Goal: Navigation & Orientation: Find specific page/section

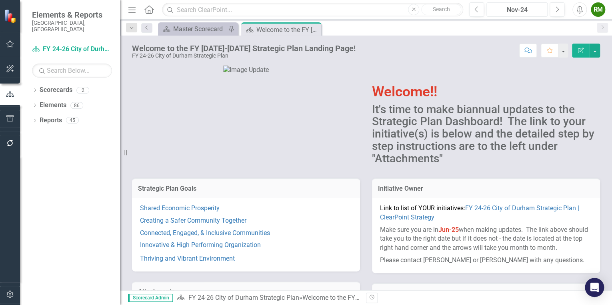
click at [526, 8] on div "Nov-24" at bounding box center [517, 10] width 56 height 10
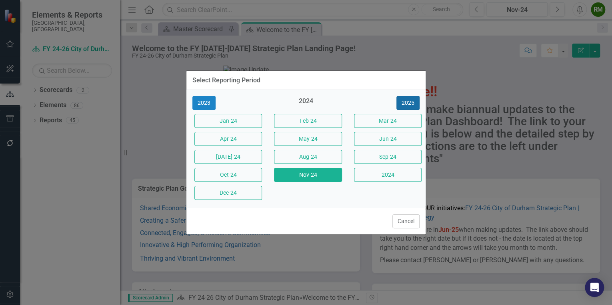
click at [417, 106] on button "2025" at bounding box center [407, 103] width 23 height 14
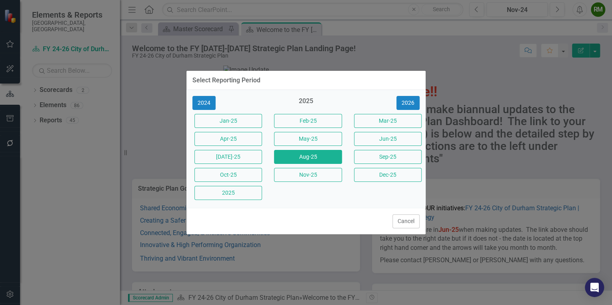
click at [306, 154] on button "Aug-25" at bounding box center [308, 157] width 68 height 14
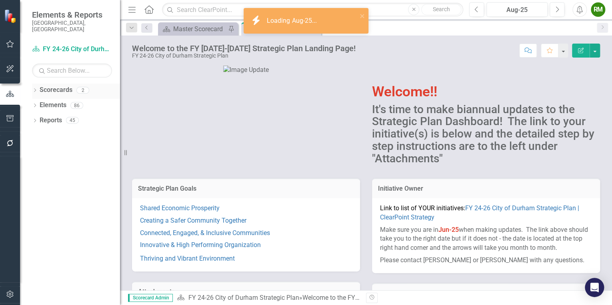
click at [36, 89] on icon "Dropdown" at bounding box center [35, 91] width 6 height 4
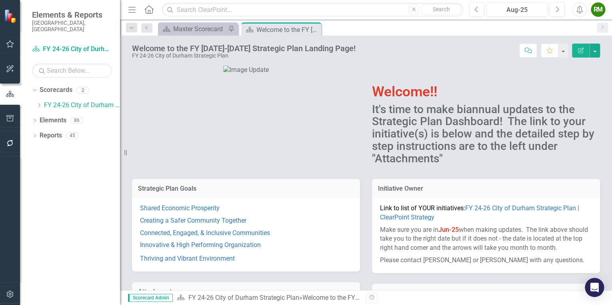
click at [131, 10] on icon "Menu" at bounding box center [132, 9] width 10 height 8
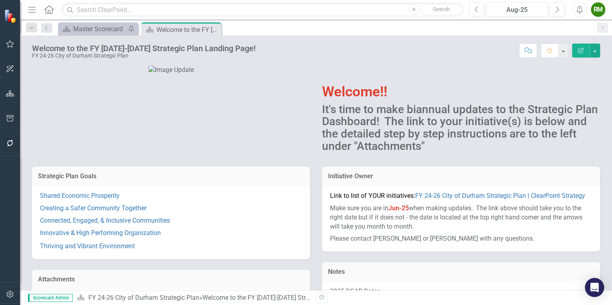
click at [30, 11] on icon "Menu" at bounding box center [32, 9] width 10 height 8
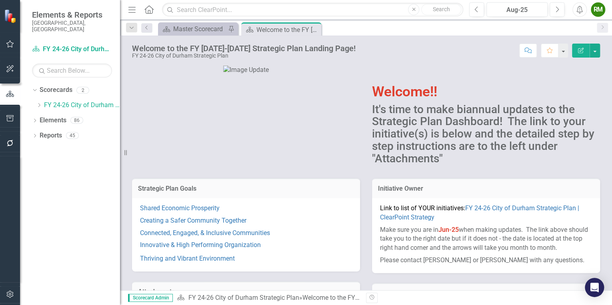
click at [146, 8] on icon at bounding box center [148, 9] width 9 height 8
click at [604, 16] on div "RM" at bounding box center [597, 9] width 14 height 14
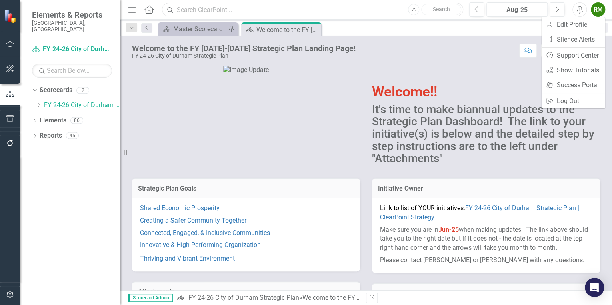
click at [373, 14] on input "text" at bounding box center [312, 10] width 301 height 14
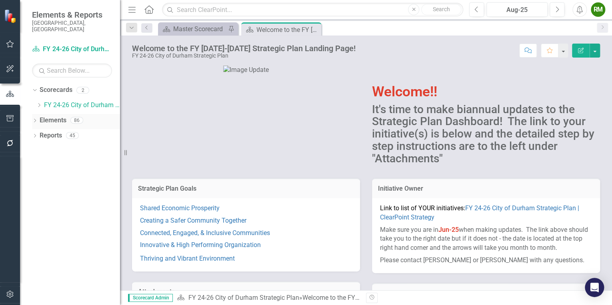
click at [36, 119] on icon "Dropdown" at bounding box center [35, 121] width 6 height 4
click at [36, 117] on icon "Dropdown" at bounding box center [34, 120] width 4 height 6
click at [52, 86] on link "Scorecards" at bounding box center [56, 90] width 33 height 9
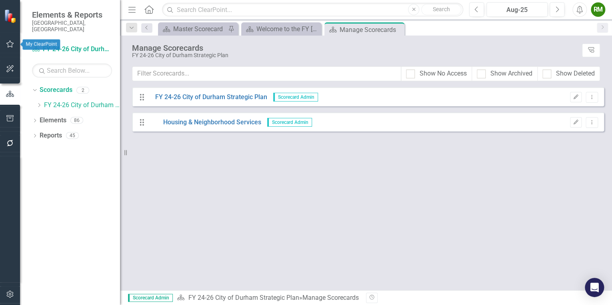
click at [8, 43] on icon "button" at bounding box center [10, 44] width 8 height 6
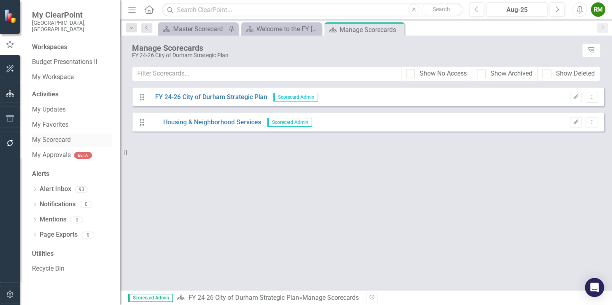
click at [58, 136] on link "My Scorecard" at bounding box center [72, 140] width 80 height 9
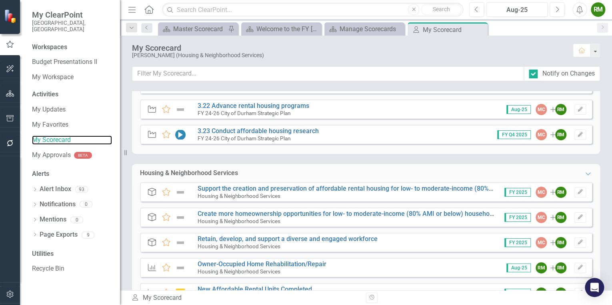
scroll to position [32, 0]
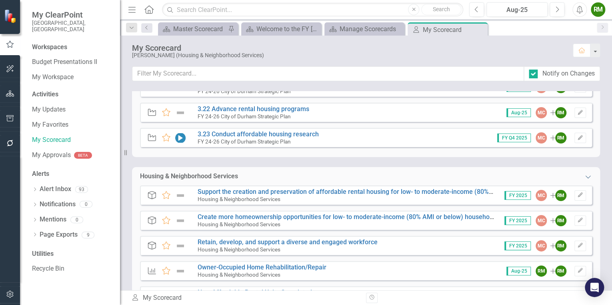
click at [585, 177] on icon at bounding box center [587, 176] width 5 height 3
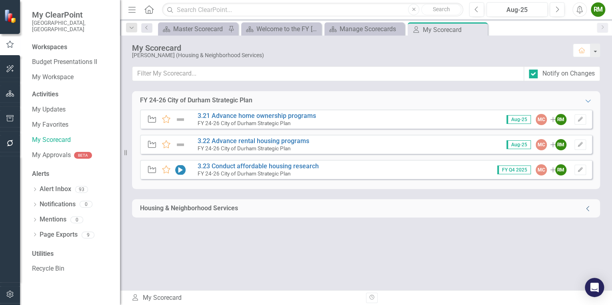
scroll to position [0, 0]
click at [589, 207] on icon "Collapse" at bounding box center [588, 208] width 8 height 6
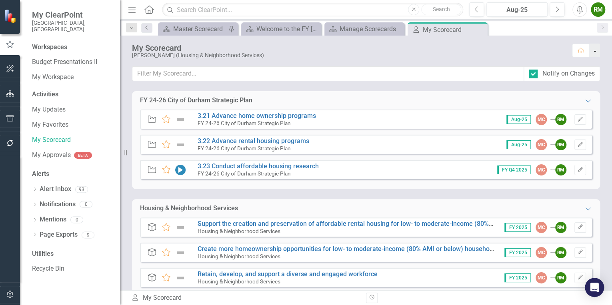
click at [594, 52] on button "button" at bounding box center [594, 51] width 10 height 14
click at [516, 53] on div "[PERSON_NAME] (Housing & Neighborhood Services)" at bounding box center [348, 55] width 433 height 6
click at [57, 120] on link "My Favorites" at bounding box center [72, 124] width 80 height 9
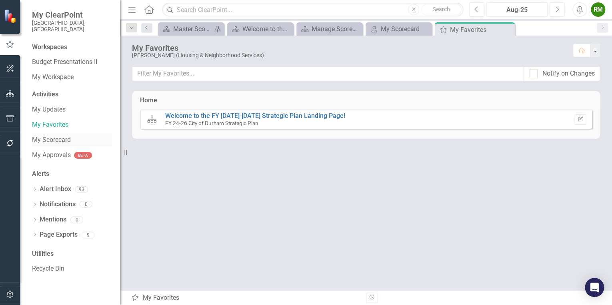
click at [54, 136] on link "My Scorecard" at bounding box center [72, 140] width 80 height 9
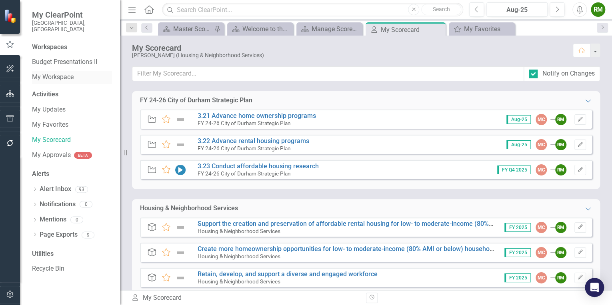
click at [51, 73] on link "My Workspace" at bounding box center [72, 77] width 80 height 9
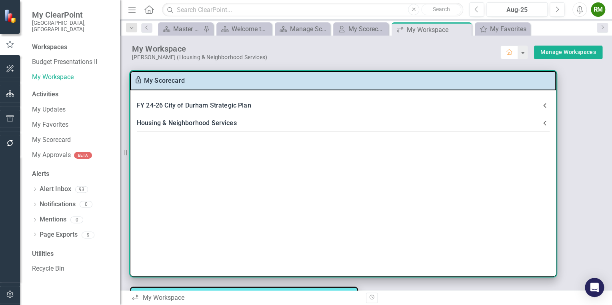
click at [540, 124] on icon at bounding box center [545, 123] width 10 height 10
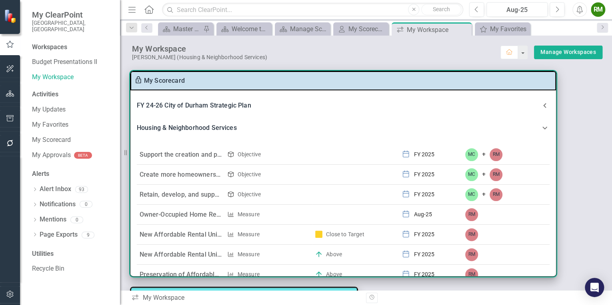
click at [540, 124] on icon at bounding box center [545, 128] width 10 height 10
